Goal: Task Accomplishment & Management: Manage account settings

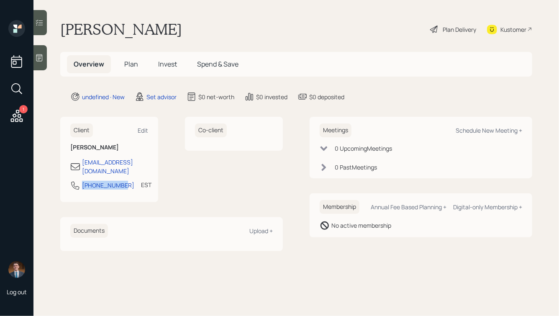
drag, startPoint x: 120, startPoint y: 179, endPoint x: 71, endPoint y: 177, distance: 49.0
click at [71, 180] on div "[PHONE_NUMBER] EST Currently 10:32 AM" at bounding box center [109, 187] width 78 height 15
copy div "[PHONE_NUMBER]"
click at [480, 129] on div "Schedule New Meeting +" at bounding box center [488, 130] width 67 height 8
select select "round-[PERSON_NAME]"
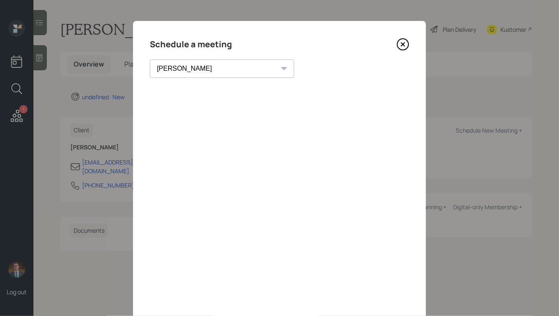
click at [407, 44] on icon at bounding box center [403, 44] width 13 height 13
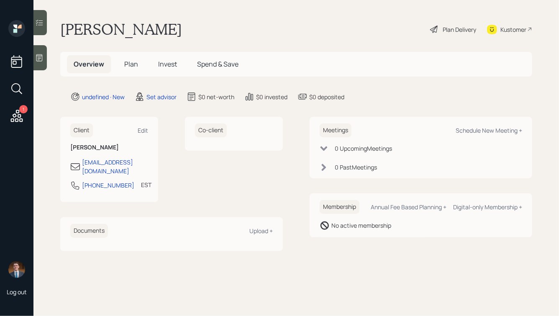
click at [36, 58] on icon at bounding box center [39, 57] width 6 height 7
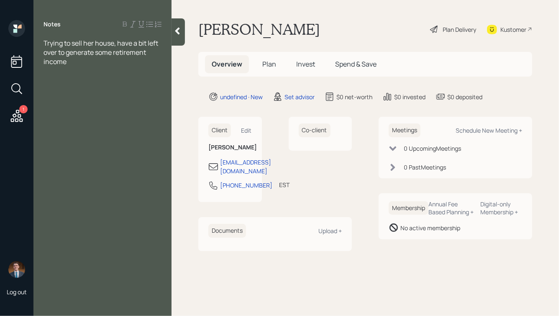
click at [179, 27] on icon at bounding box center [177, 31] width 8 height 8
